Goal: Use online tool/utility: Utilize a website feature to perform a specific function

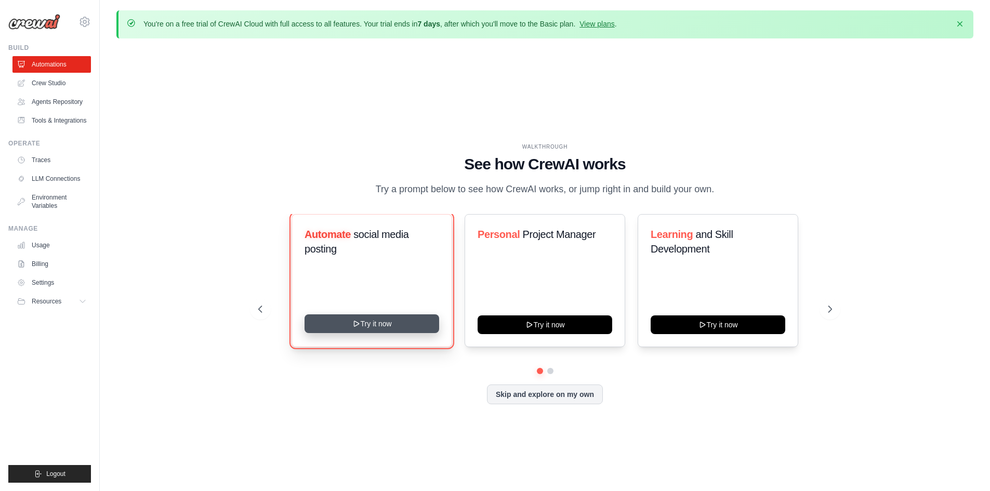
click at [368, 324] on button "Try it now" at bounding box center [372, 323] width 135 height 19
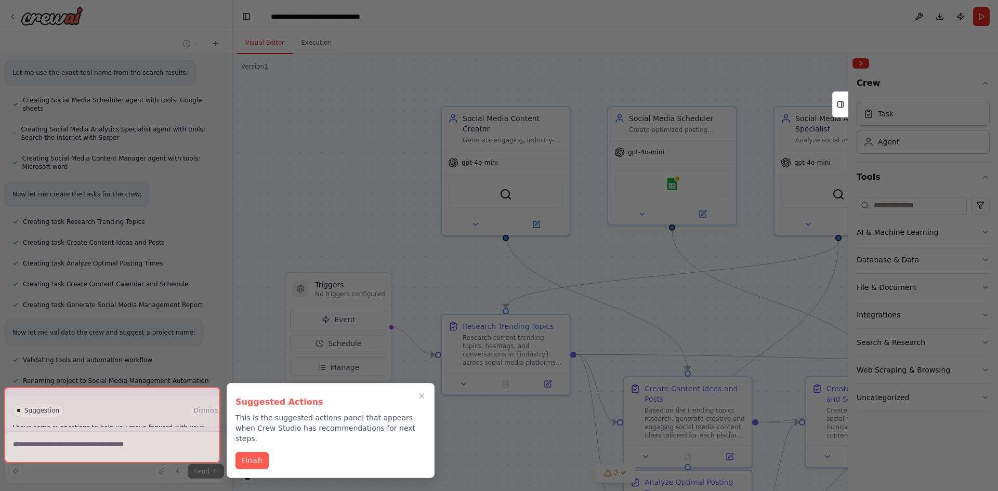
scroll to position [780, 0]
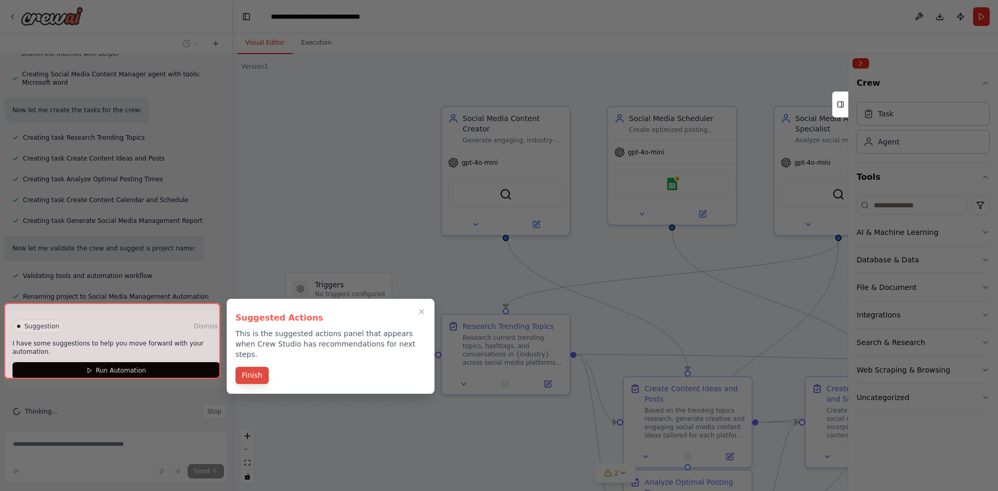
click at [259, 367] on button "Finish" at bounding box center [251, 375] width 33 height 17
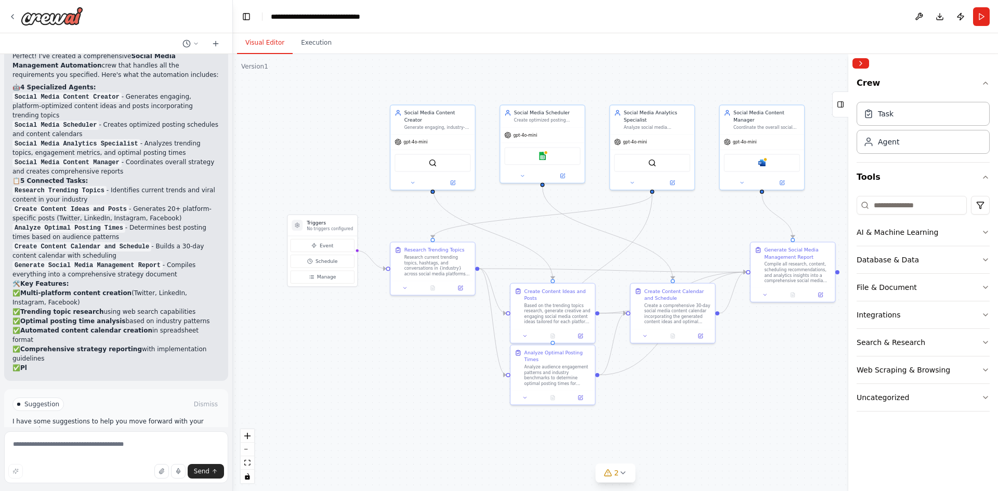
drag, startPoint x: 484, startPoint y: 407, endPoint x: 459, endPoint y: 372, distance: 43.0
click at [459, 372] on div ".deletable-edge-delete-btn { width: 20px; height: 20px; border: 0px solid #ffff…" at bounding box center [615, 272] width 765 height 437
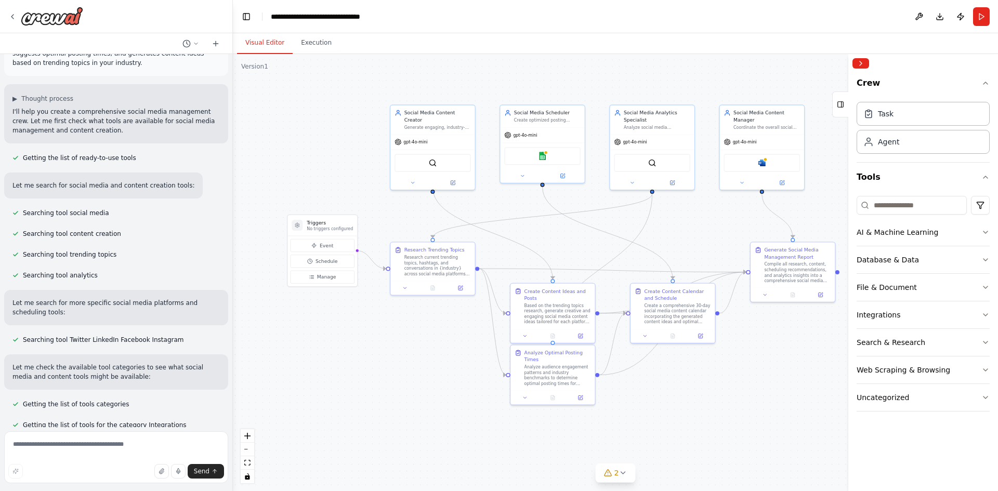
scroll to position [0, 0]
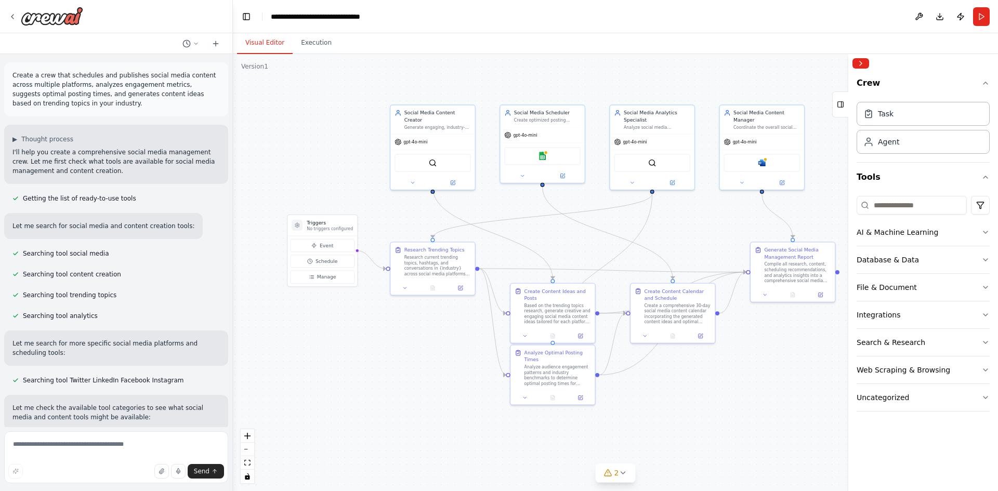
click at [86, 199] on span "Getting the list of ready-to-use tools" at bounding box center [79, 198] width 113 height 8
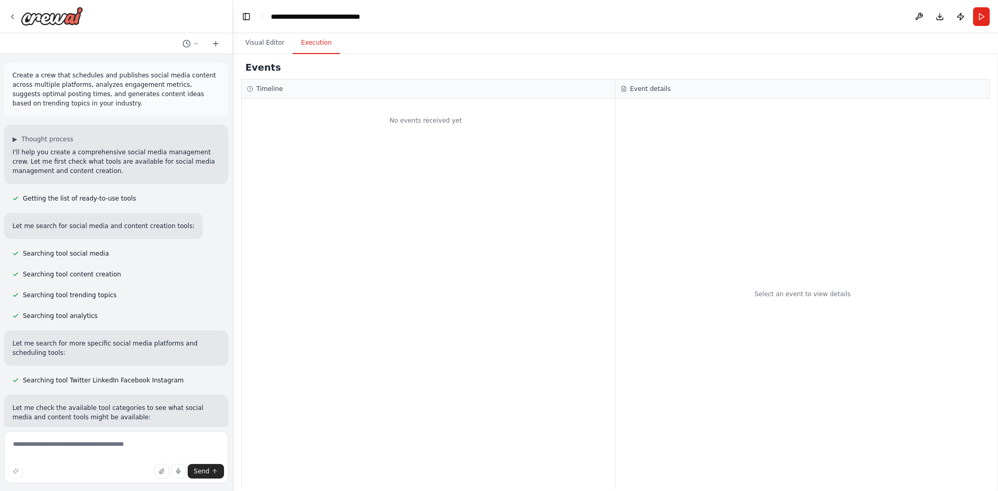
click at [309, 51] on button "Execution" at bounding box center [316, 43] width 47 height 22
click at [263, 42] on button "Visual Editor" at bounding box center [265, 43] width 56 height 22
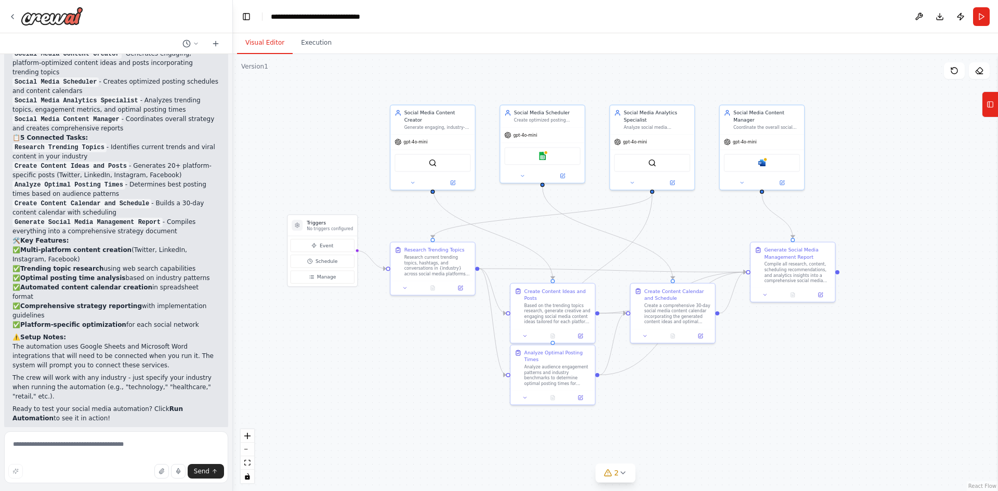
scroll to position [1142, 0]
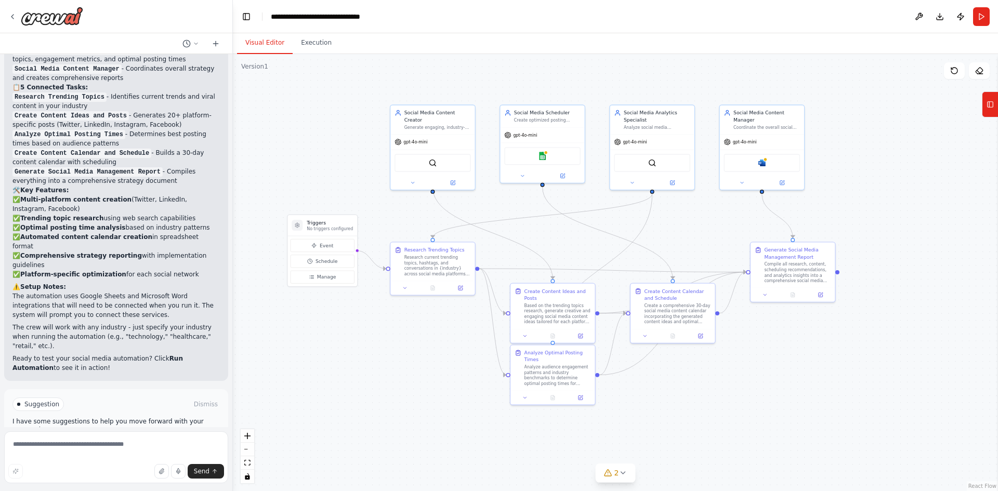
click at [116, 440] on button "Run Automation" at bounding box center [115, 448] width 207 height 17
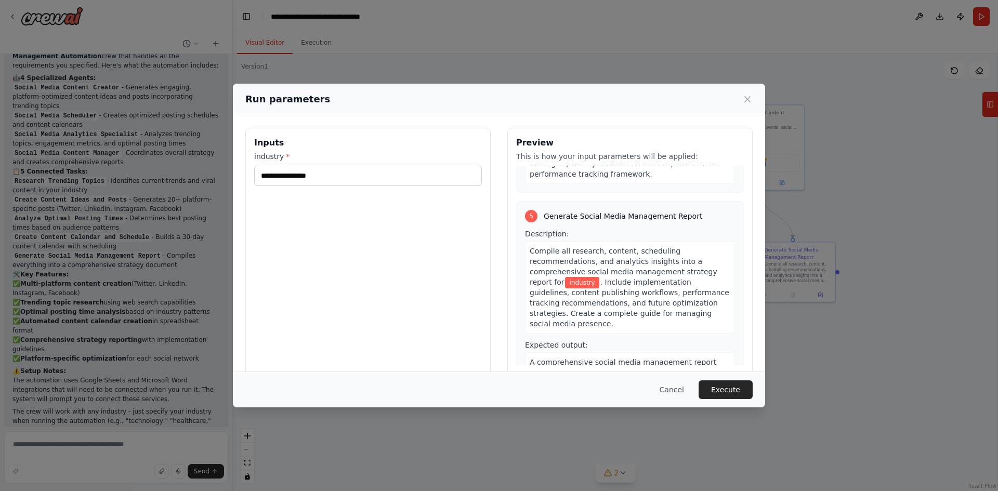
scroll to position [899, 0]
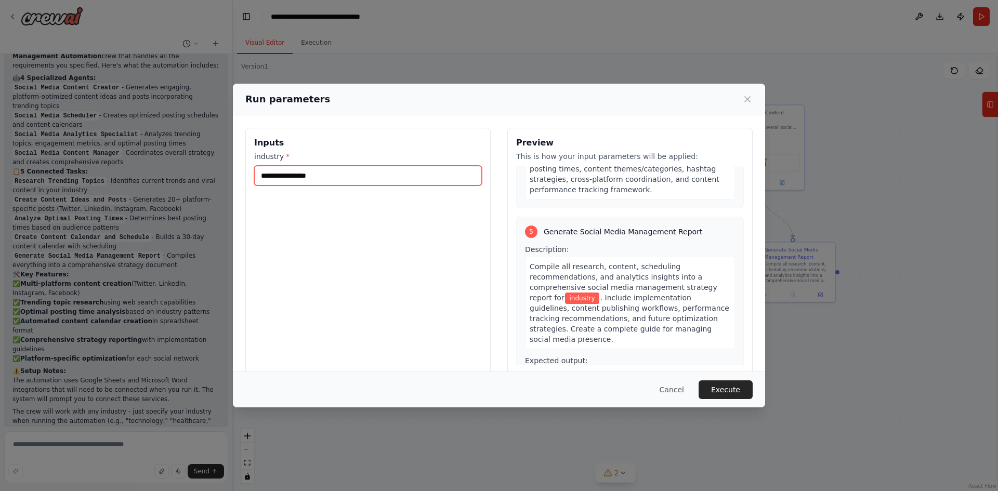
click at [309, 180] on input "industry *" at bounding box center [368, 176] width 228 height 20
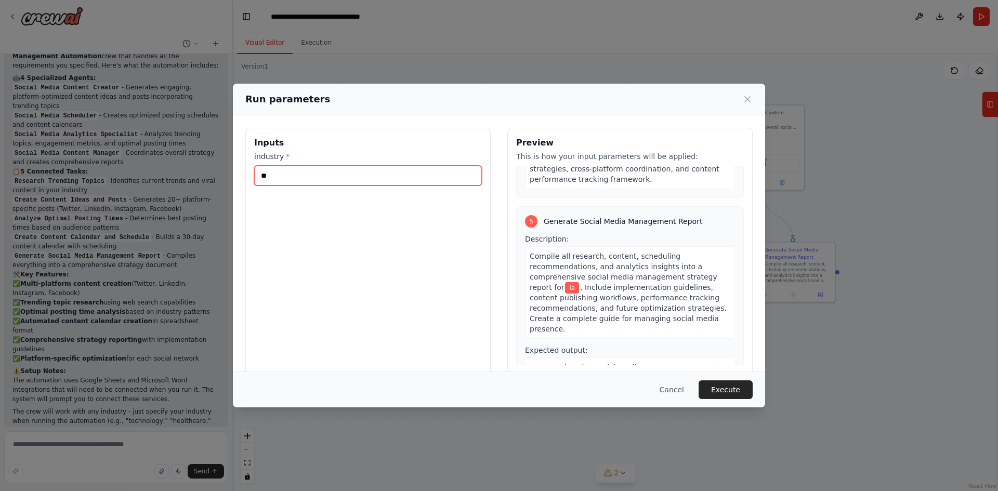
type input "*"
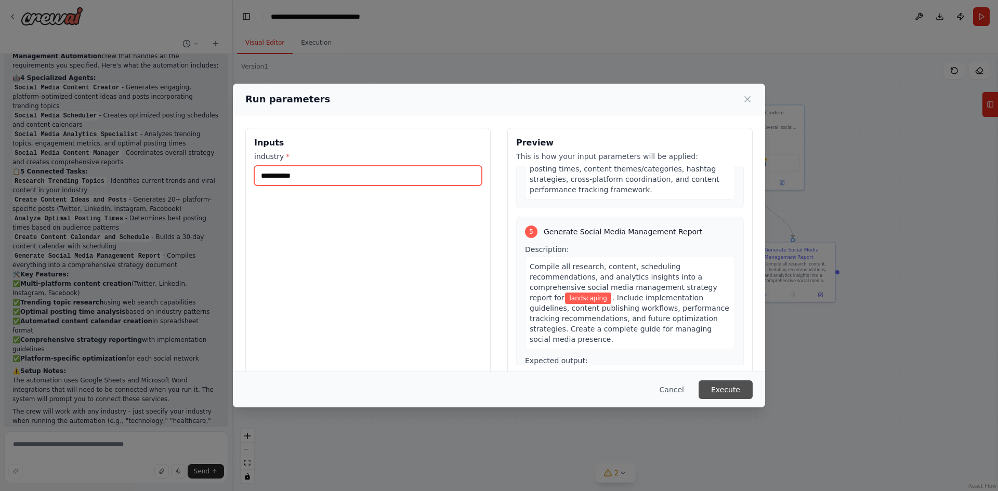
type input "**********"
click at [311, 181] on input "**********" at bounding box center [368, 176] width 228 height 20
click at [728, 387] on button "Execute" at bounding box center [725, 389] width 54 height 19
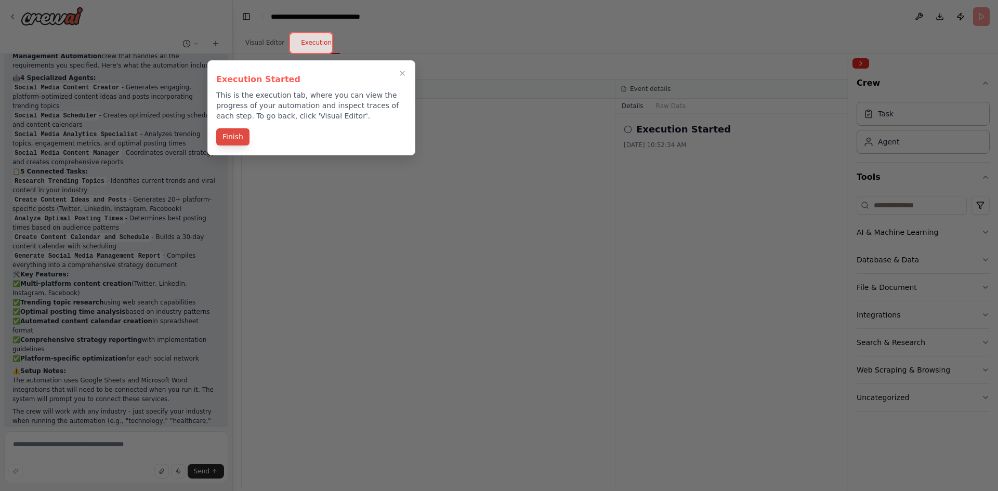
click at [238, 139] on button "Finish" at bounding box center [232, 136] width 33 height 17
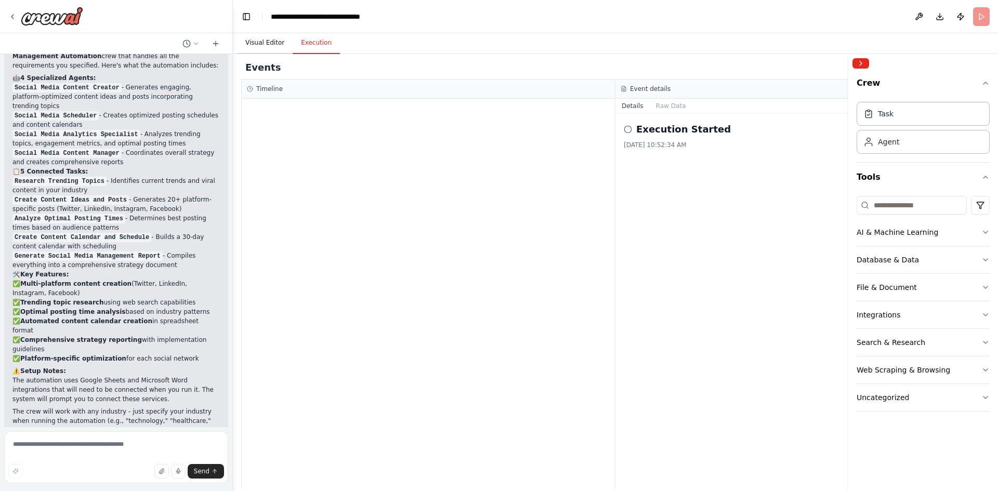
click at [269, 46] on button "Visual Editor" at bounding box center [265, 43] width 56 height 22
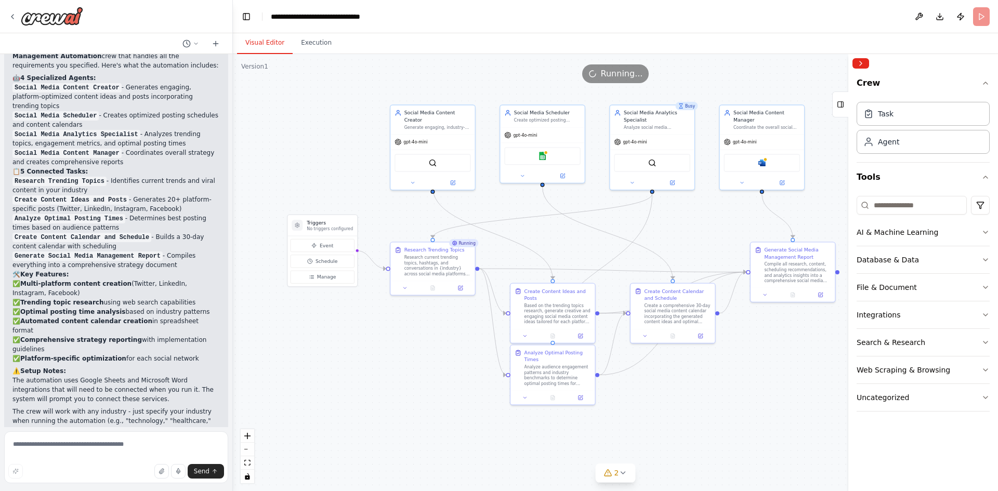
click at [333, 45] on div "Visual Editor Execution" at bounding box center [615, 43] width 765 height 21
click at [307, 44] on button "Execution" at bounding box center [316, 43] width 47 height 22
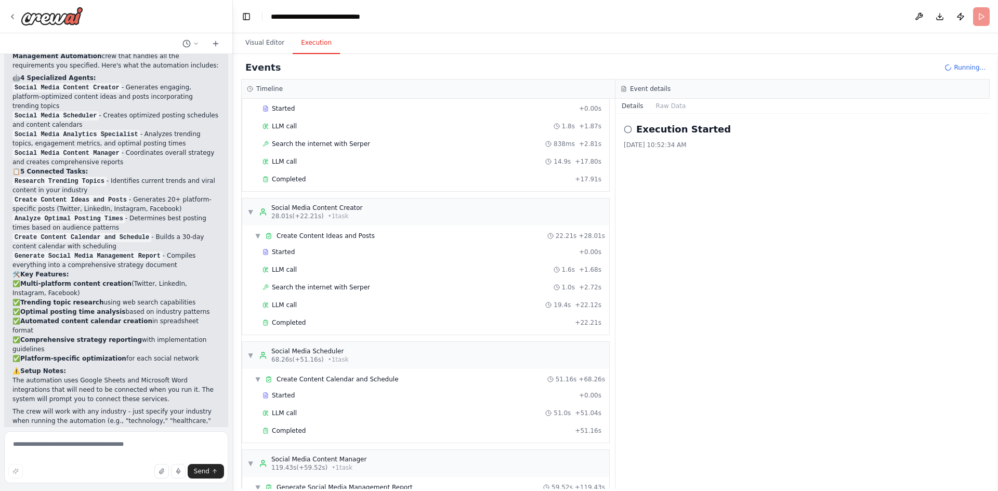
scroll to position [1142, 0]
